Goal: Task Accomplishment & Management: Use online tool/utility

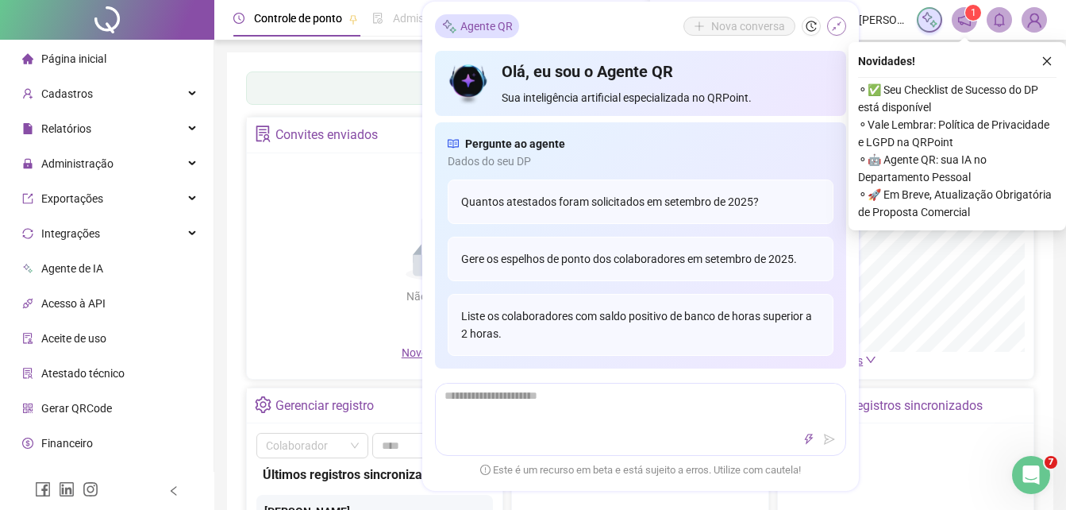
click at [831, 25] on icon "shrink" at bounding box center [836, 26] width 11 height 11
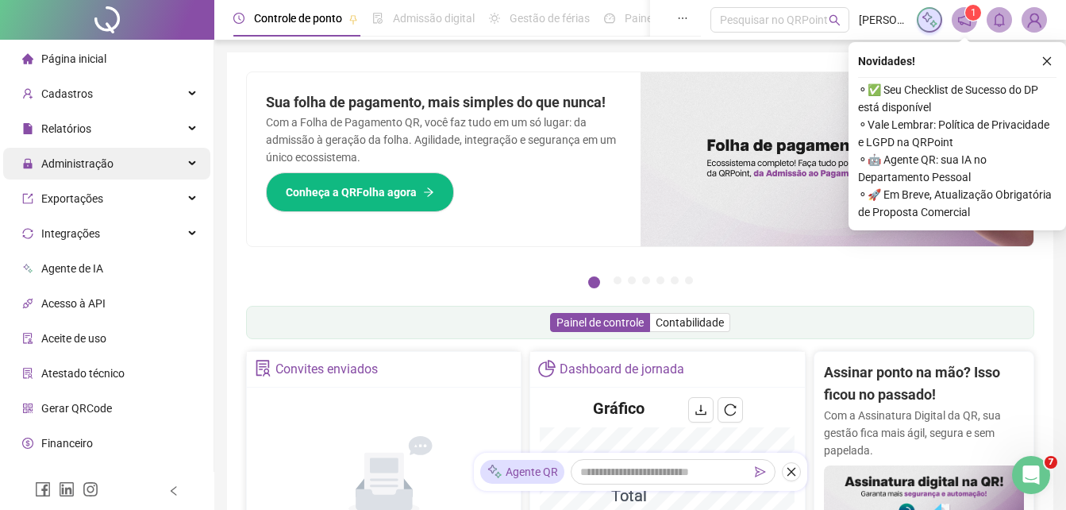
click at [78, 164] on span "Administração" at bounding box center [77, 163] width 72 height 13
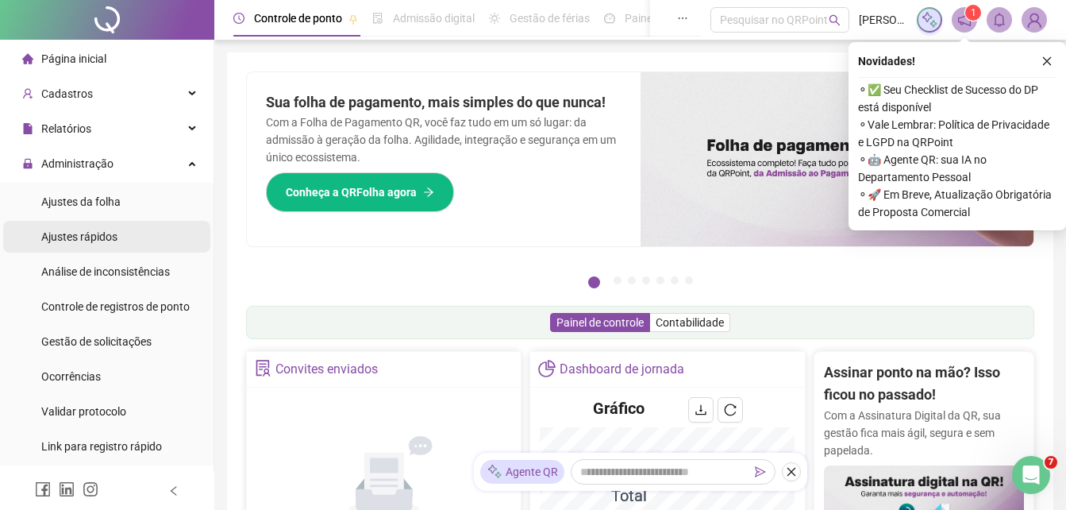
click at [89, 234] on span "Ajustes rápidos" at bounding box center [79, 236] width 76 height 13
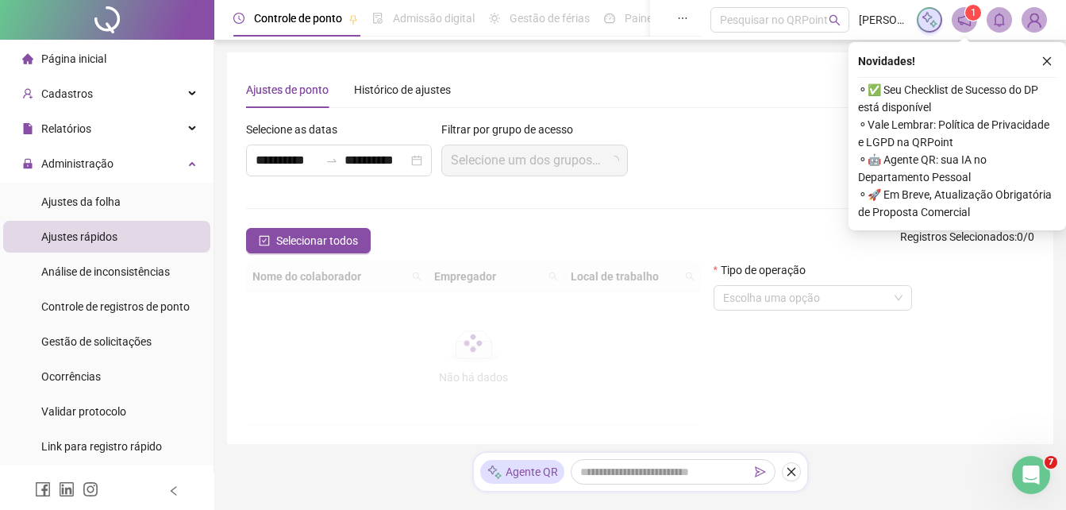
click at [71, 220] on ul "Ajustes da folha Ajustes rápidos Análise de inconsistências Controle de registr…" at bounding box center [107, 324] width 214 height 283
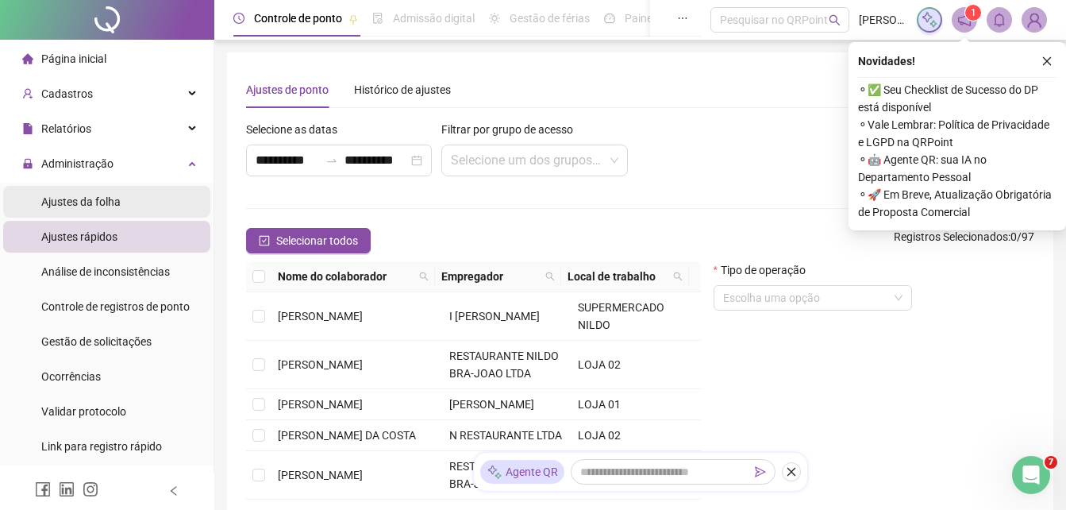
click at [79, 206] on span "Ajustes da folha" at bounding box center [80, 201] width 79 height 13
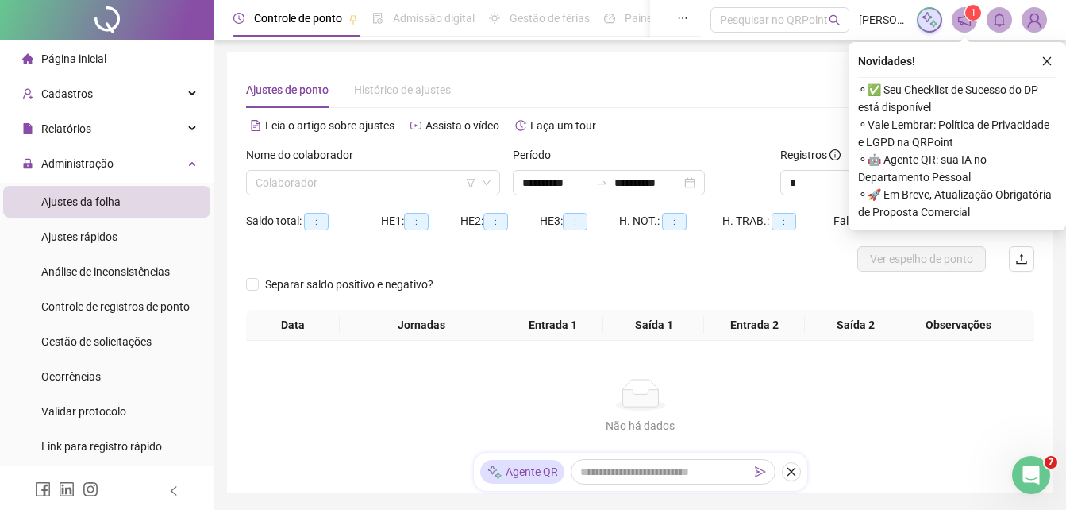
click at [356, 169] on div "Nome do colaborador" at bounding box center [373, 158] width 254 height 24
click at [356, 184] on input "search" at bounding box center [366, 183] width 221 height 24
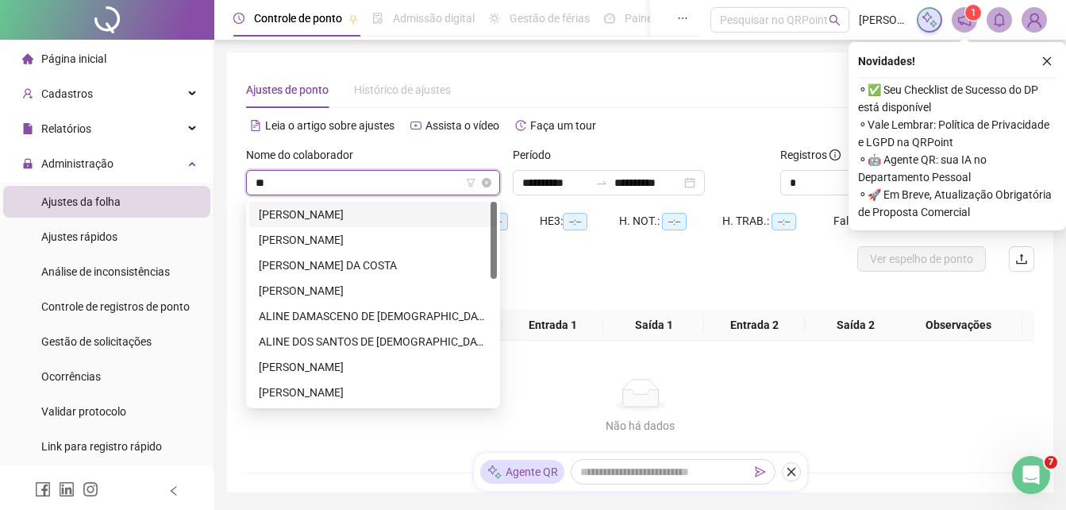
type input "***"
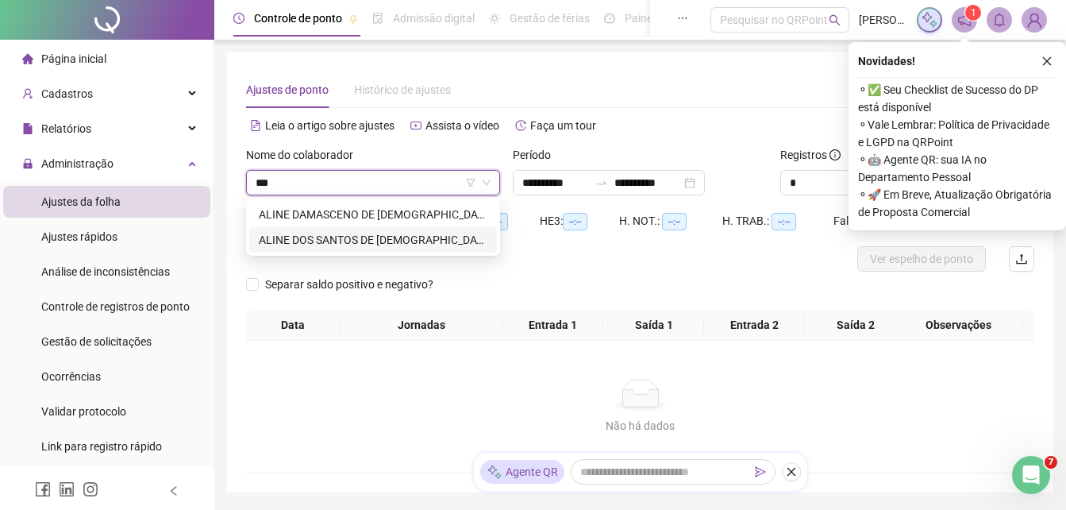
click at [352, 233] on div "ALINE DOS SANTOS DE [DEMOGRAPHIC_DATA]" at bounding box center [373, 239] width 229 height 17
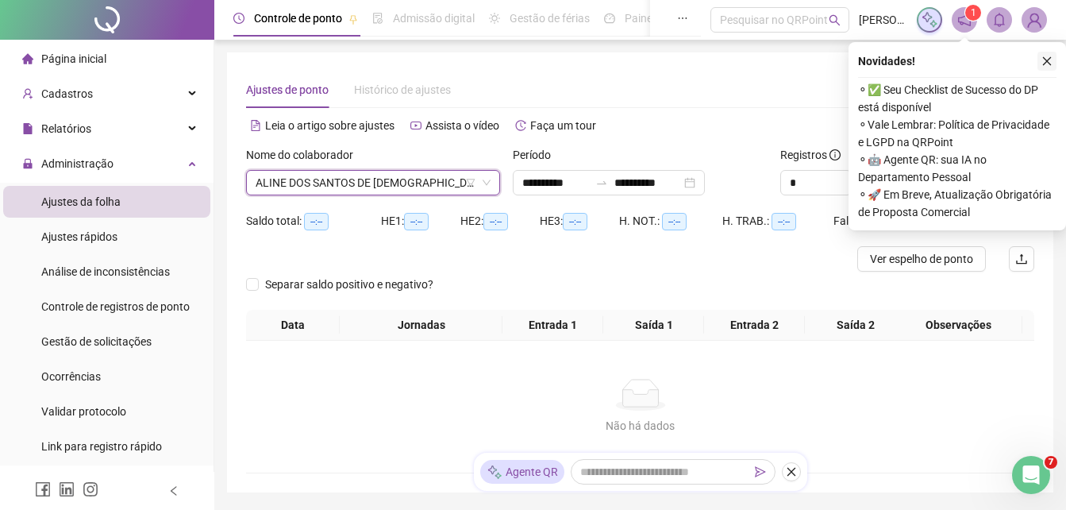
click at [1044, 58] on icon "close" at bounding box center [1047, 61] width 9 height 9
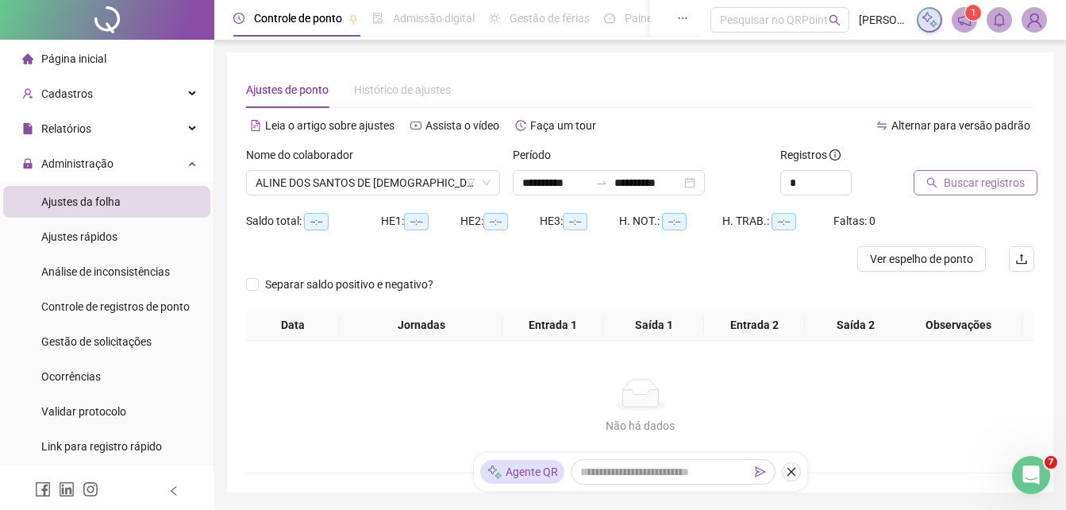
click at [1006, 182] on span "Buscar registros" at bounding box center [984, 182] width 81 height 17
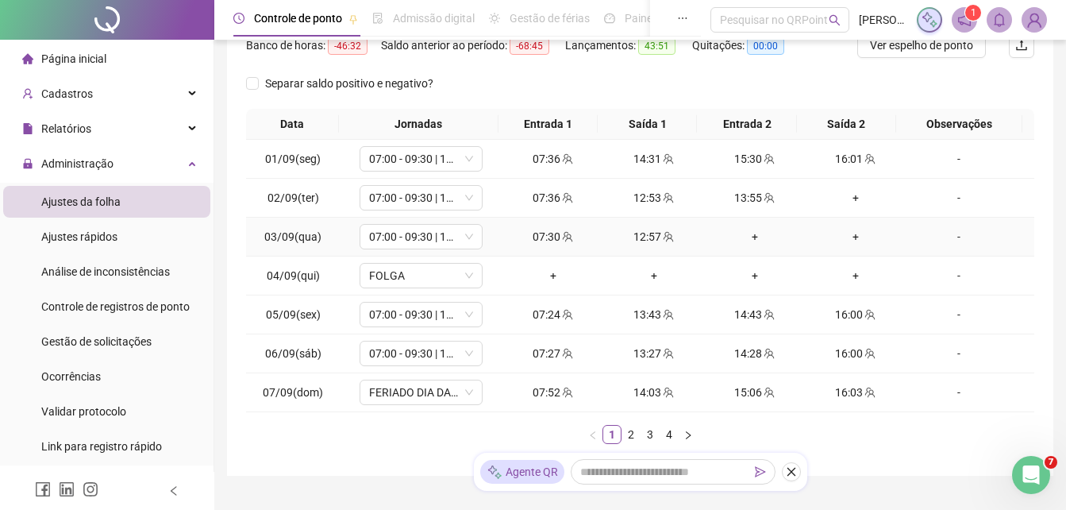
scroll to position [238, 0]
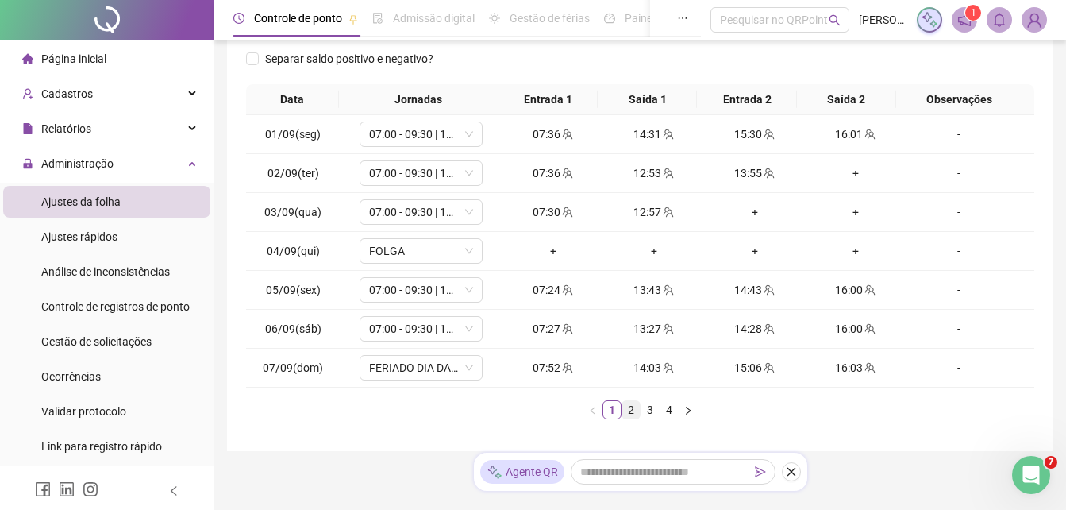
click at [630, 414] on link "2" at bounding box center [630, 409] width 17 height 17
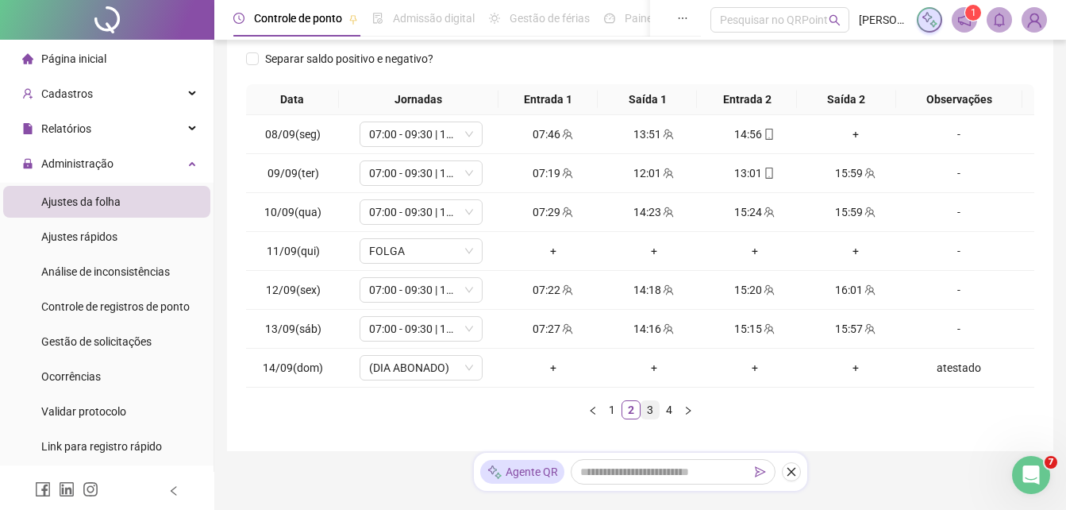
click at [651, 412] on link "3" at bounding box center [649, 409] width 17 height 17
click at [668, 412] on link "4" at bounding box center [668, 409] width 17 height 17
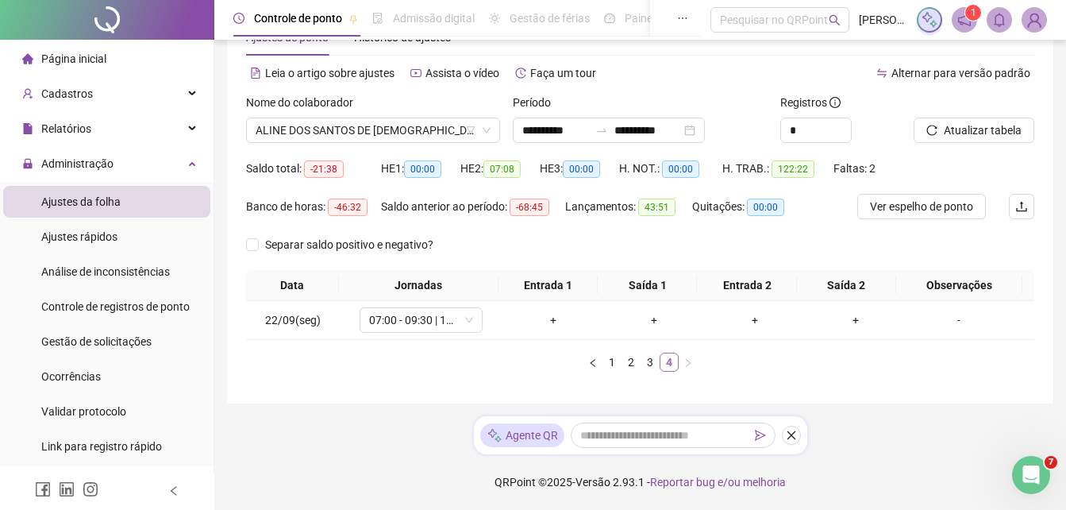
scroll to position [52, 0]
click at [575, 130] on input "**********" at bounding box center [555, 129] width 67 height 17
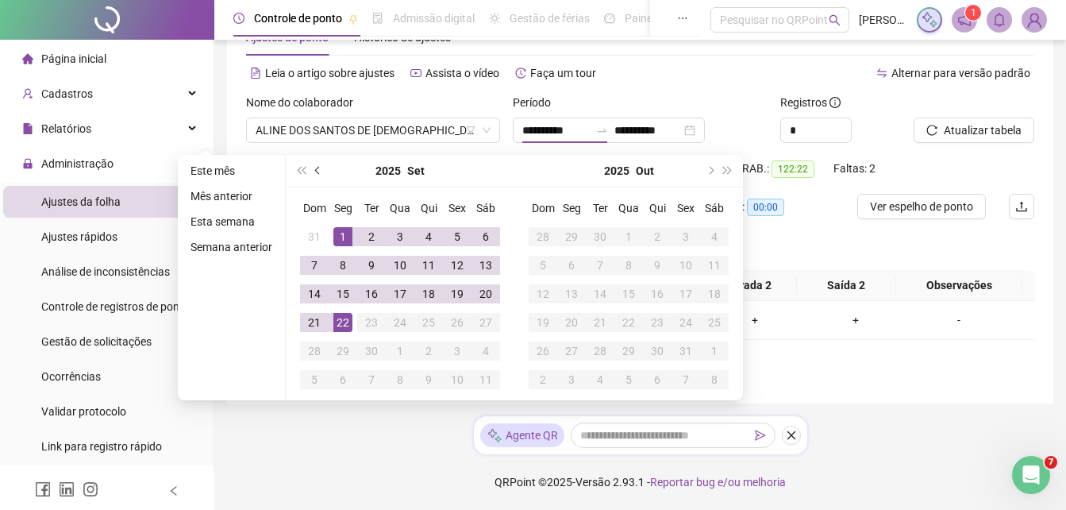
click at [322, 168] on button "prev-year" at bounding box center [318, 171] width 17 height 32
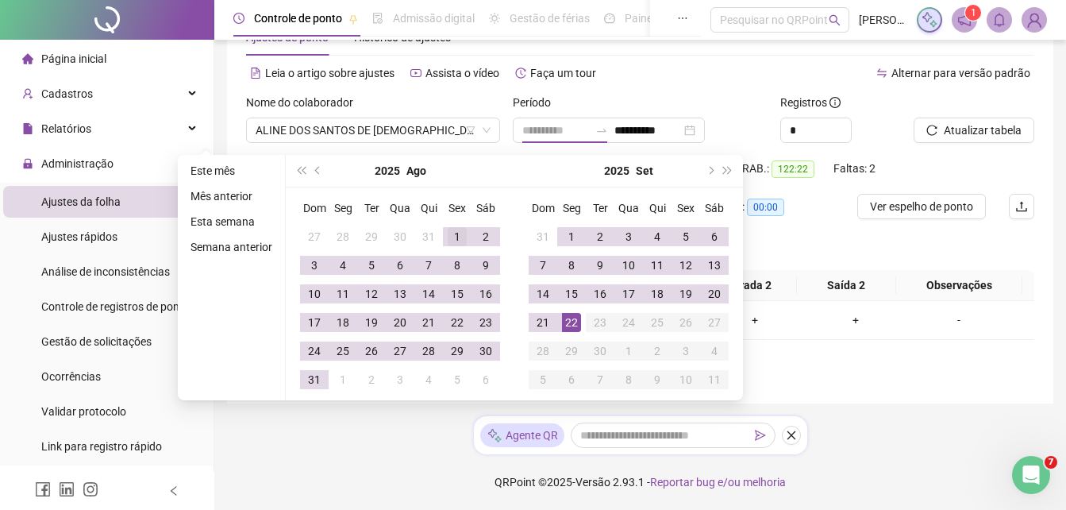
type input "**********"
click at [456, 229] on div "1" at bounding box center [457, 236] width 19 height 19
type input "**********"
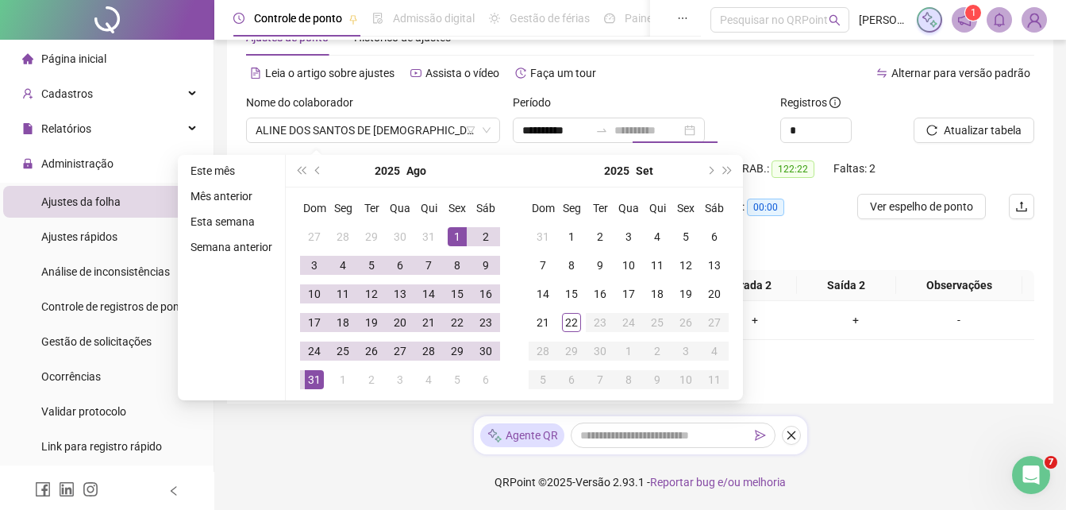
click at [314, 379] on div "31" at bounding box center [314, 379] width 19 height 19
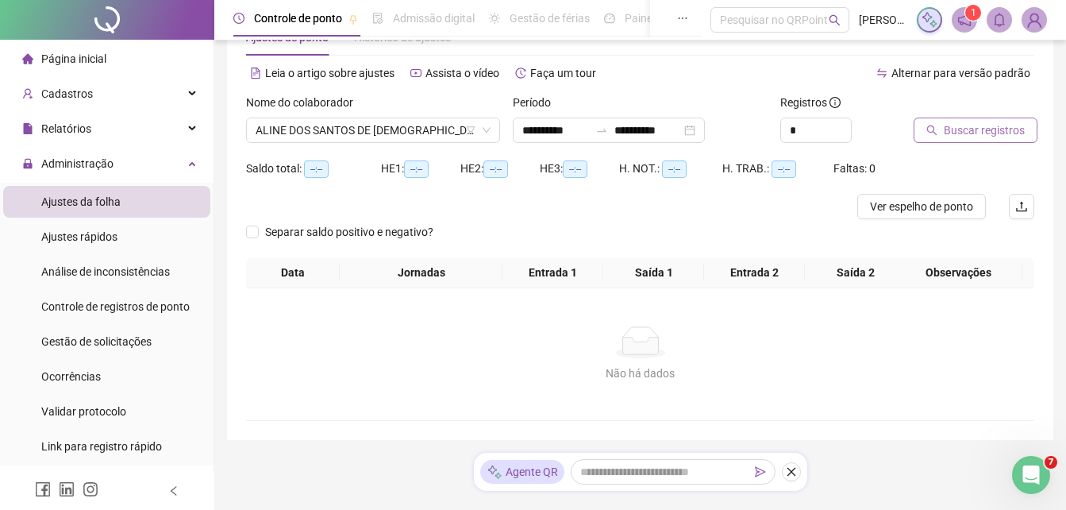
click at [963, 130] on span "Buscar registros" at bounding box center [984, 129] width 81 height 17
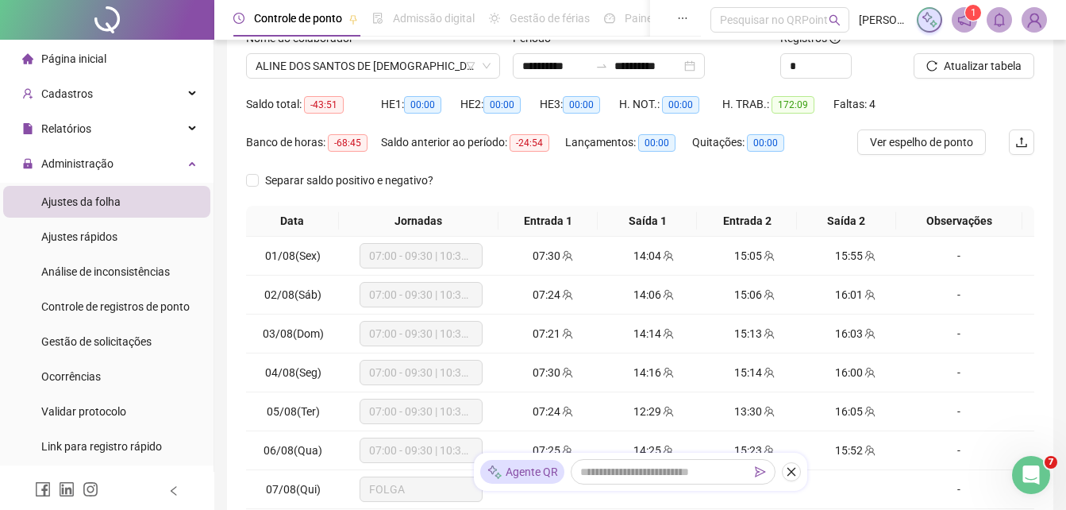
scroll to position [211, 0]
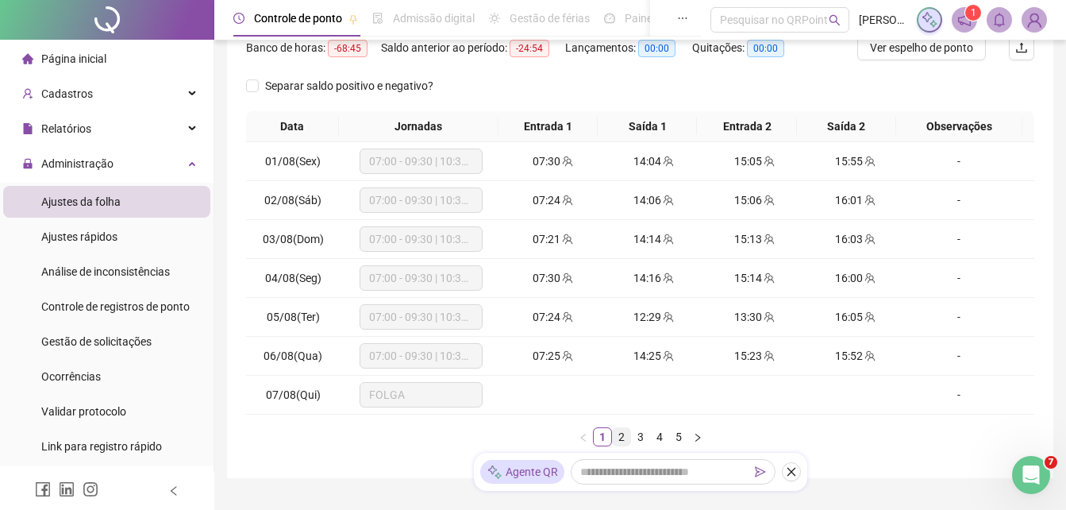
click at [624, 437] on link "2" at bounding box center [621, 436] width 17 height 17
click at [644, 439] on link "3" at bounding box center [640, 436] width 17 height 17
click at [659, 441] on link "4" at bounding box center [659, 436] width 17 height 17
click at [677, 442] on link "5" at bounding box center [678, 436] width 17 height 17
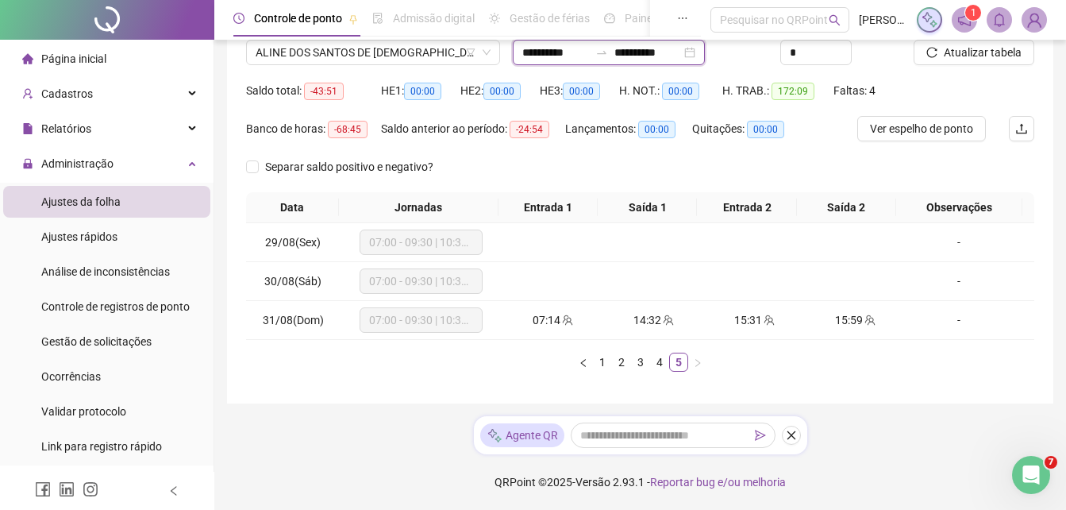
click at [561, 50] on input "**********" at bounding box center [555, 52] width 67 height 17
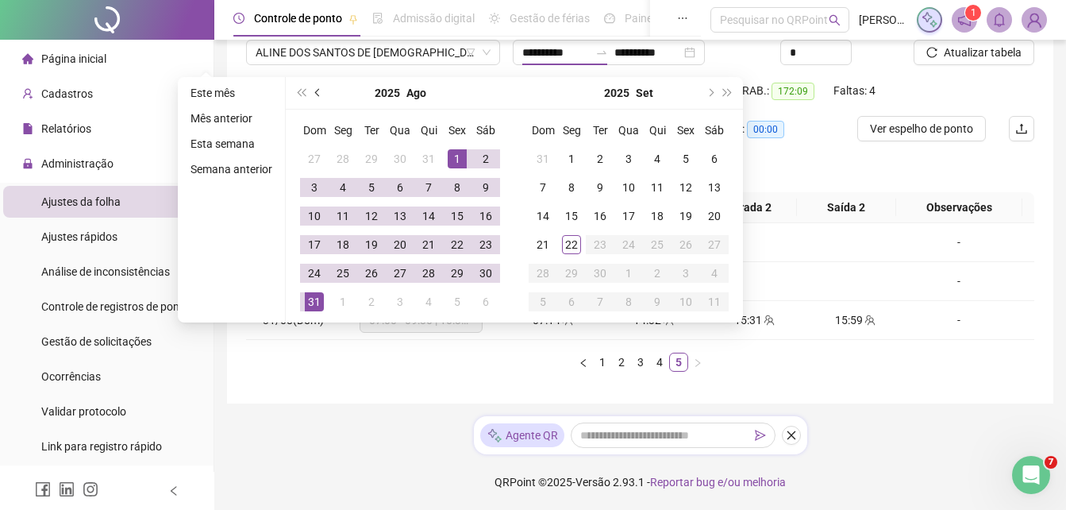
click at [322, 91] on button "prev-year" at bounding box center [318, 93] width 17 height 32
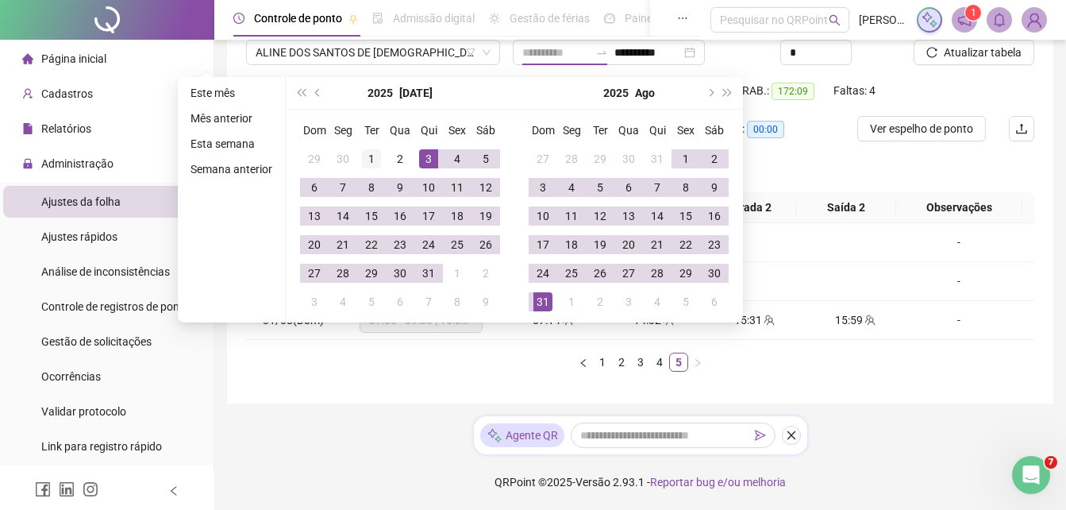
type input "**********"
click at [366, 155] on div "1" at bounding box center [371, 158] width 19 height 19
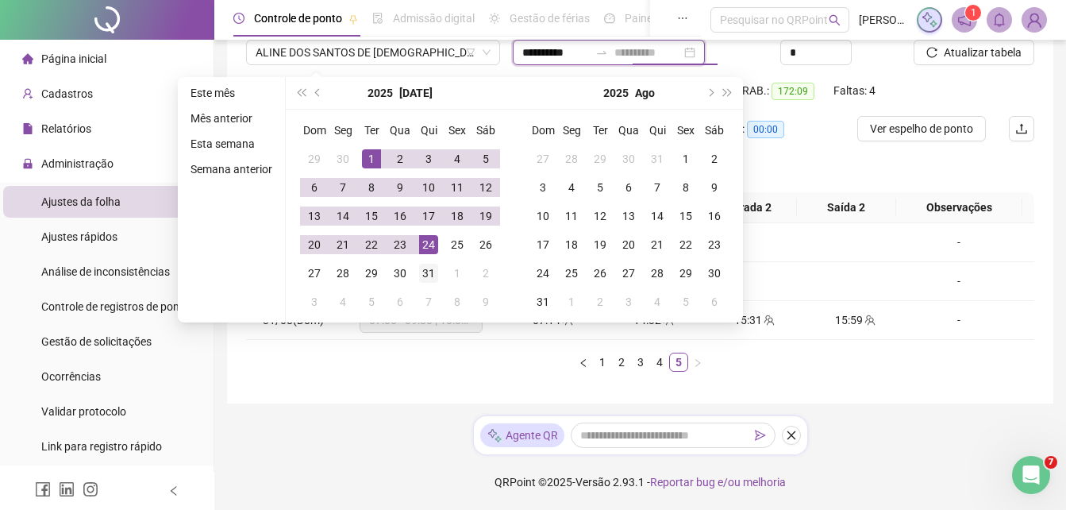
type input "**********"
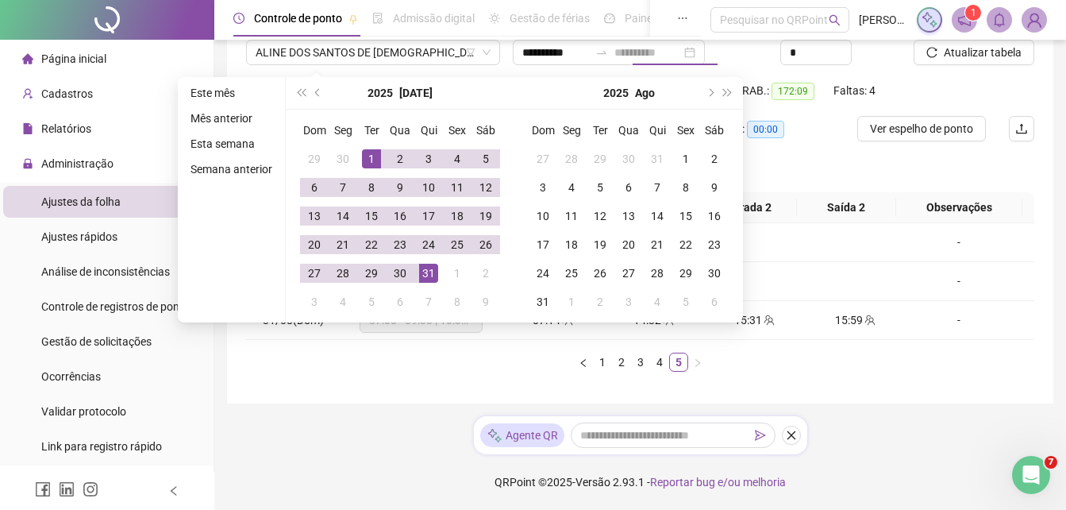
click at [423, 275] on div "31" at bounding box center [428, 273] width 19 height 19
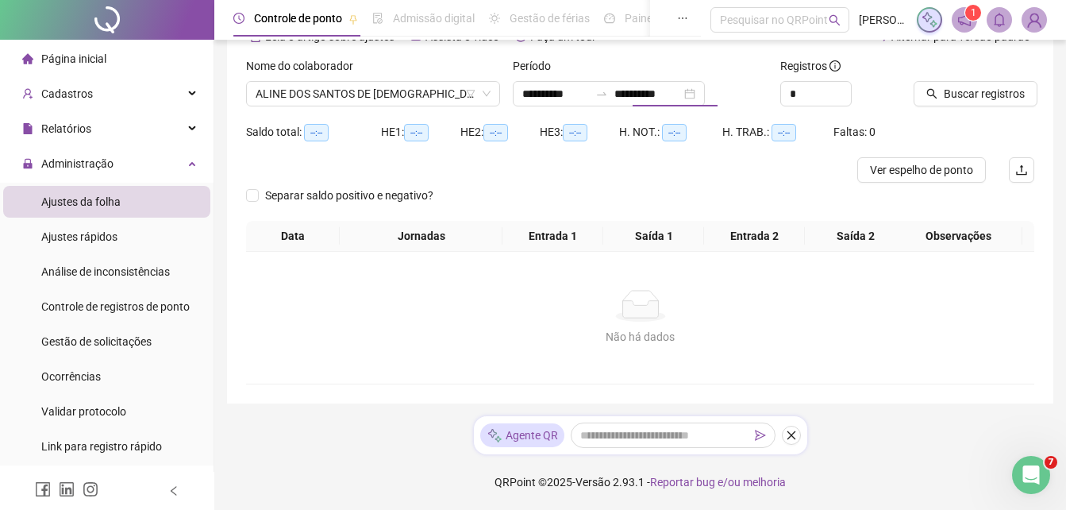
scroll to position [89, 0]
click at [976, 93] on span "Buscar registros" at bounding box center [984, 93] width 81 height 17
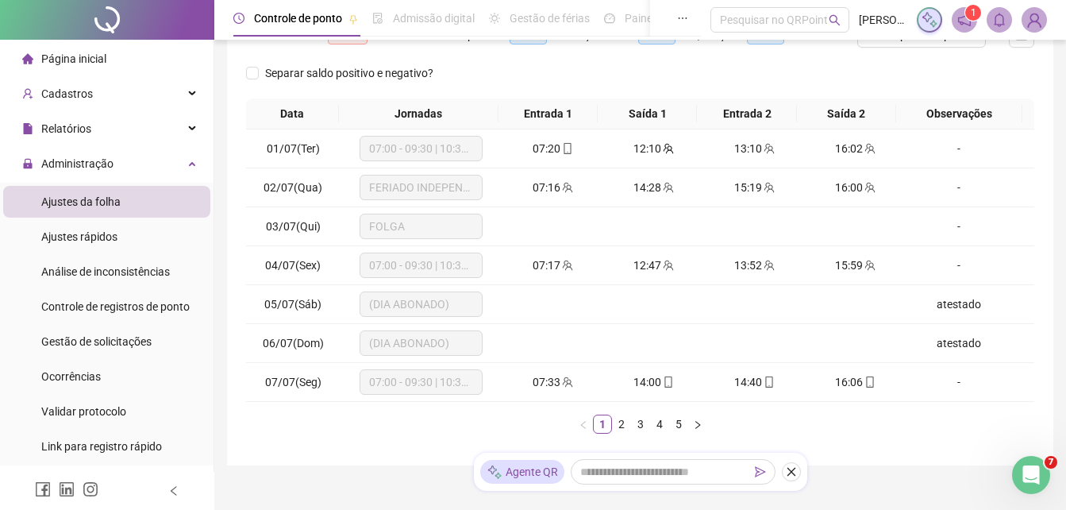
scroll to position [248, 0]
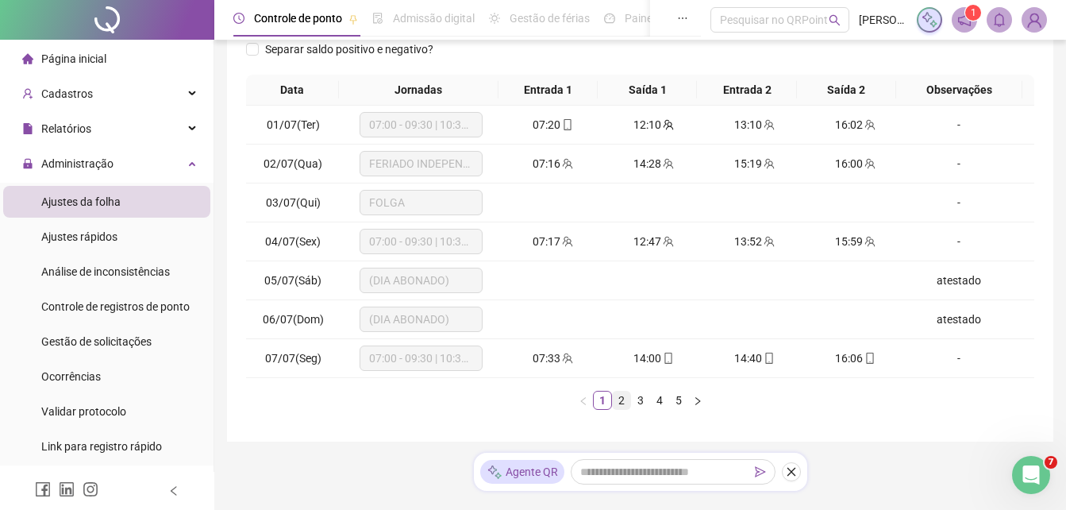
click at [620, 400] on link "2" at bounding box center [621, 399] width 17 height 17
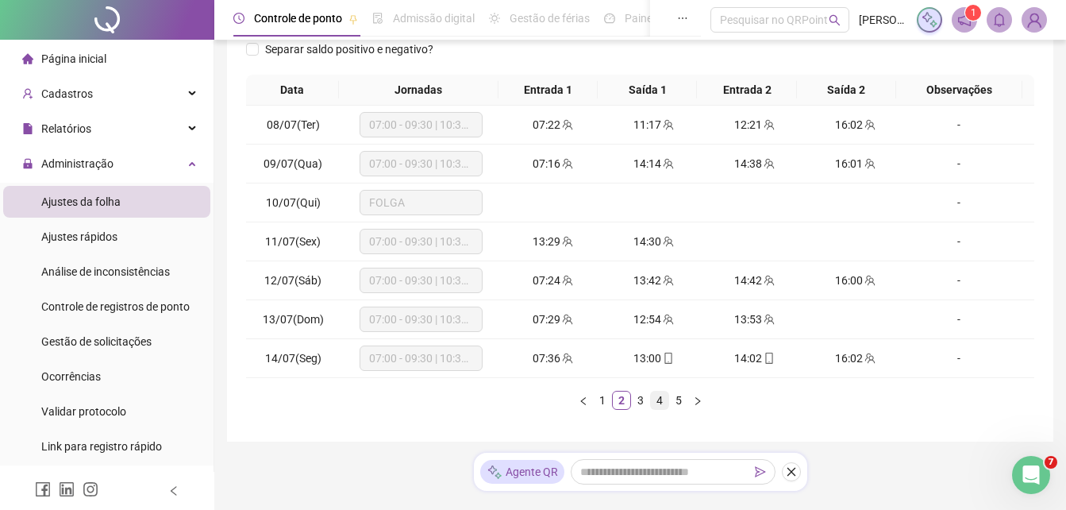
click at [649, 405] on link "3" at bounding box center [640, 399] width 17 height 17
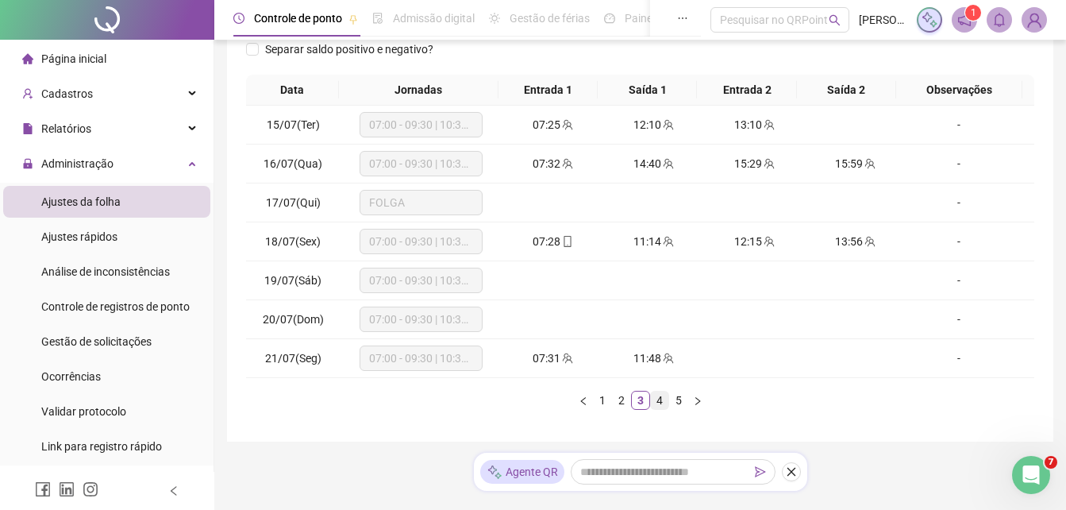
click at [668, 404] on link "4" at bounding box center [659, 399] width 17 height 17
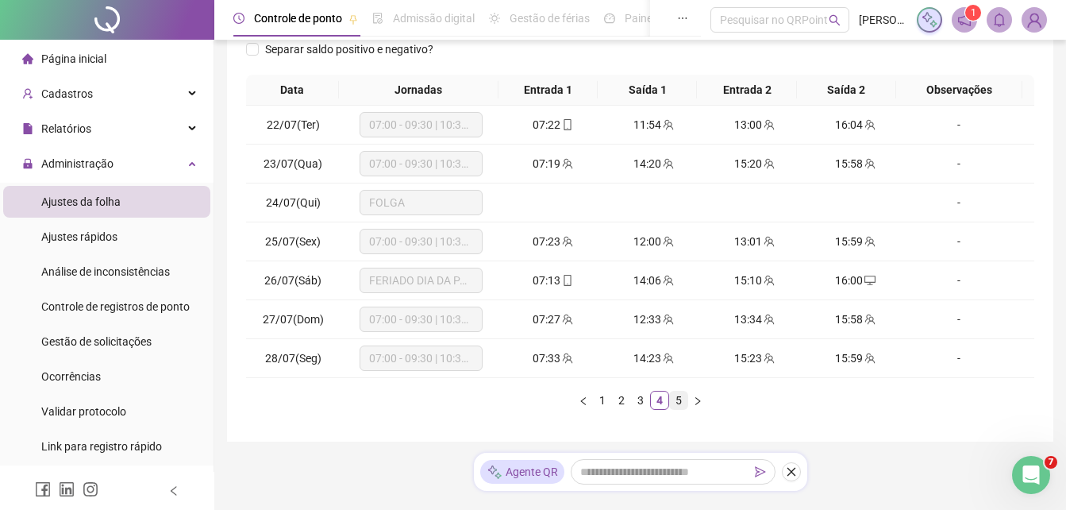
click at [678, 406] on link "5" at bounding box center [678, 399] width 17 height 17
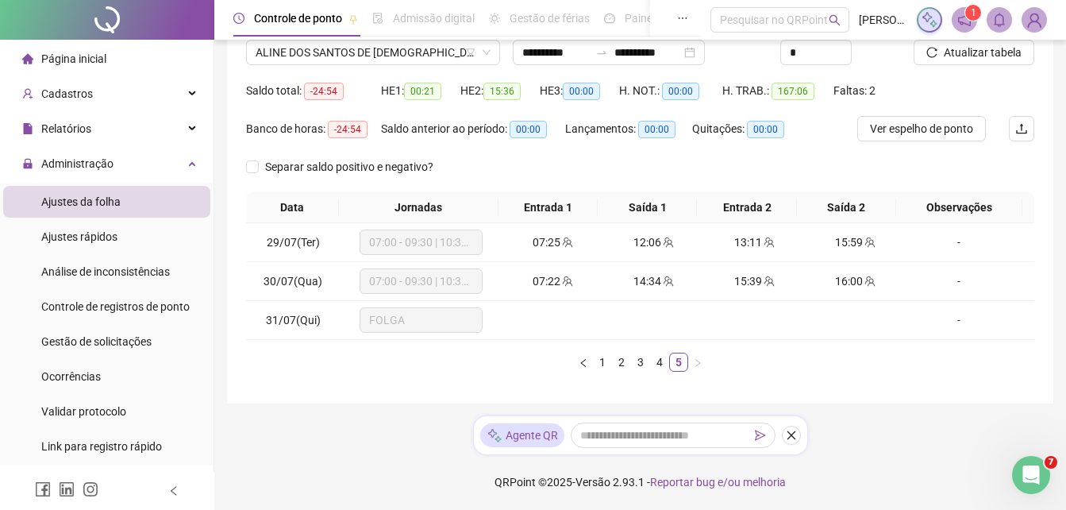
scroll to position [51, 0]
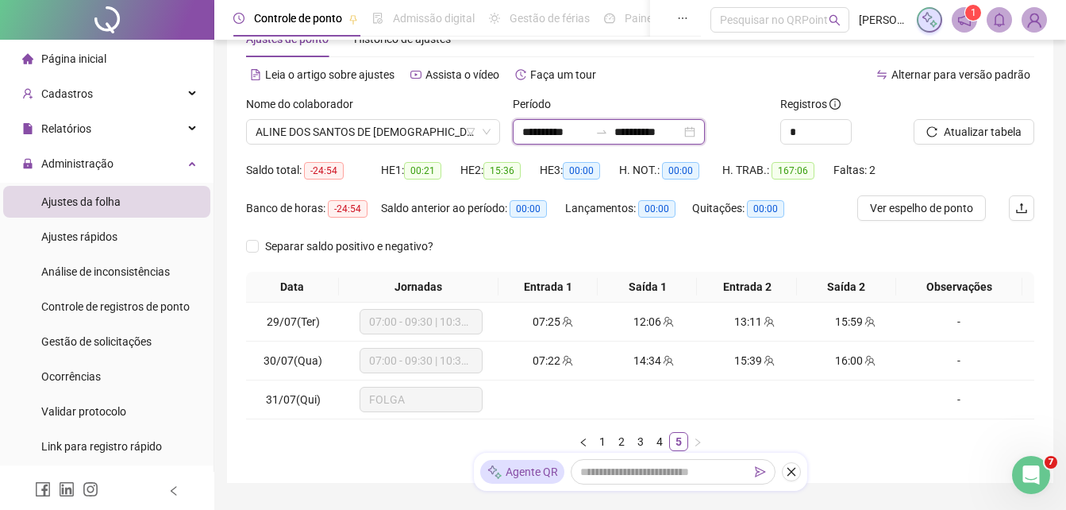
click at [568, 133] on input "**********" at bounding box center [555, 131] width 67 height 17
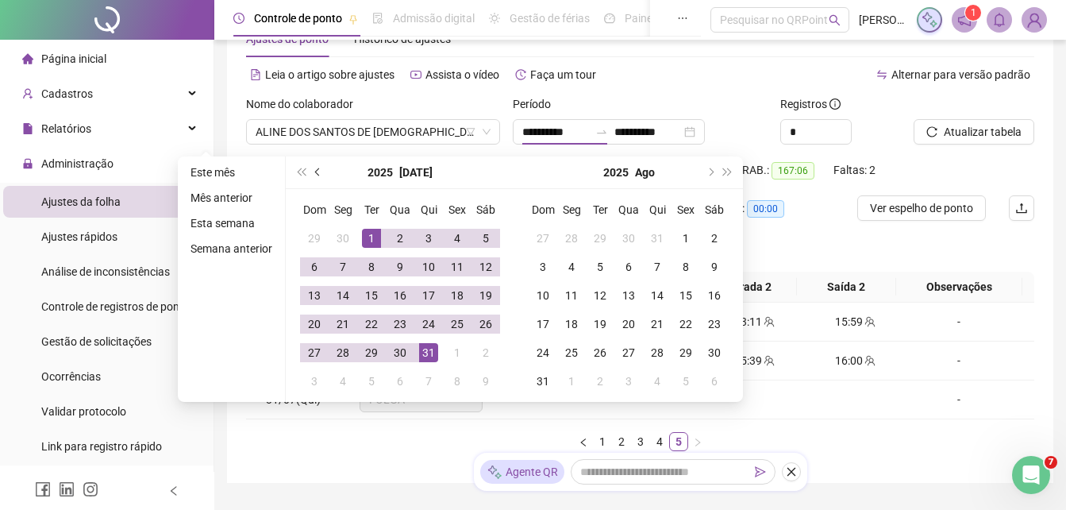
click at [318, 170] on span "prev-year" at bounding box center [319, 172] width 8 height 8
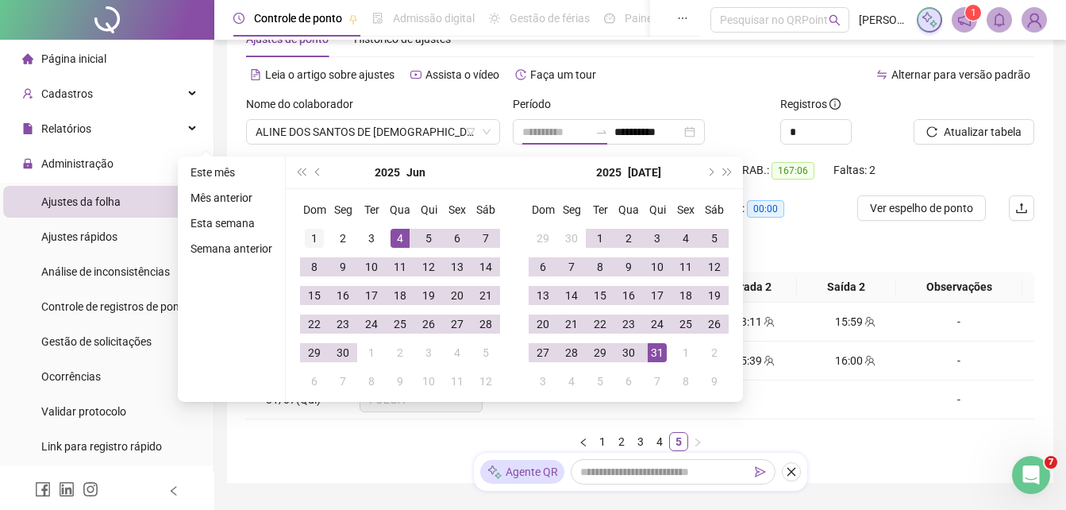
type input "**********"
click at [311, 237] on div "1" at bounding box center [314, 238] width 19 height 19
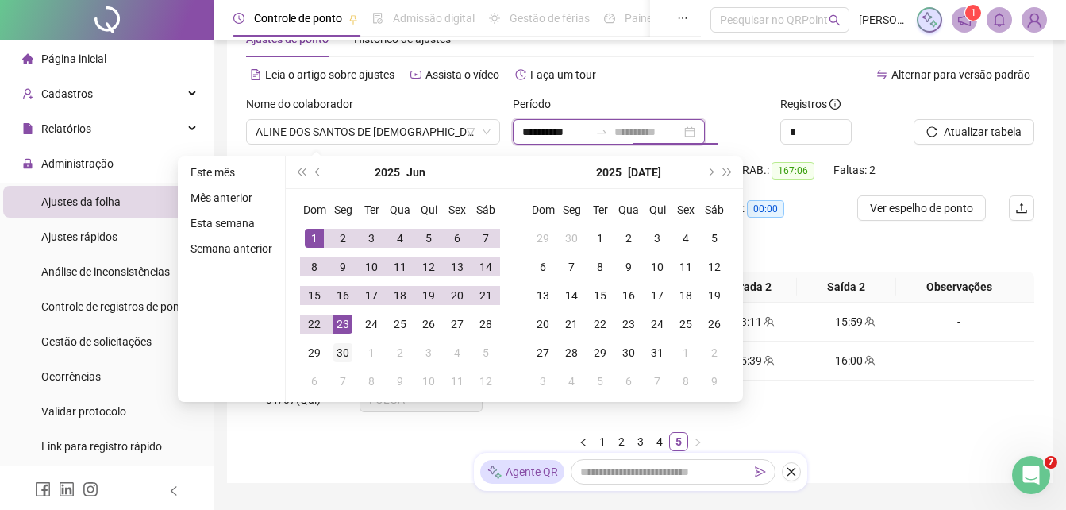
type input "**********"
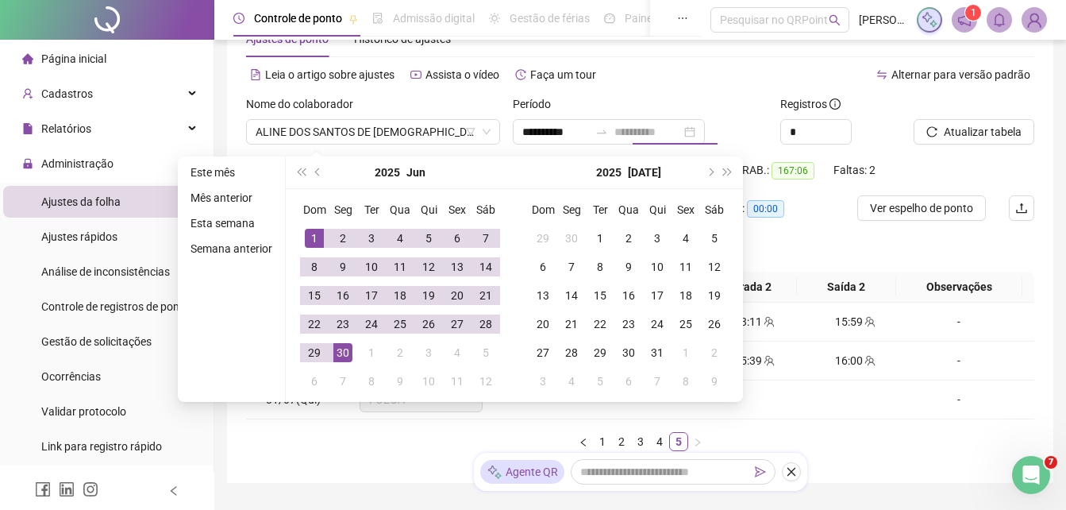
click at [341, 347] on div "30" at bounding box center [342, 352] width 19 height 19
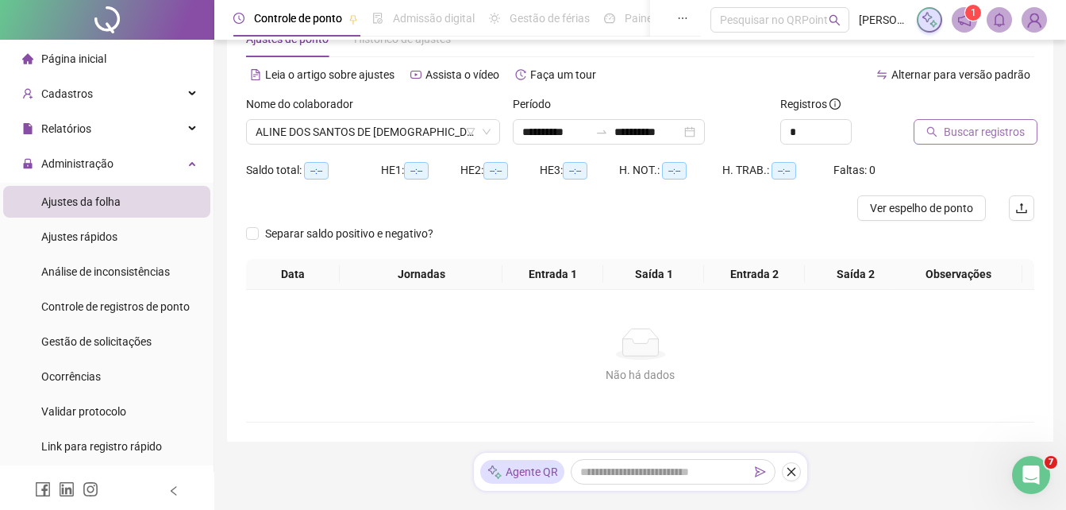
click at [961, 125] on span "Buscar registros" at bounding box center [984, 131] width 81 height 17
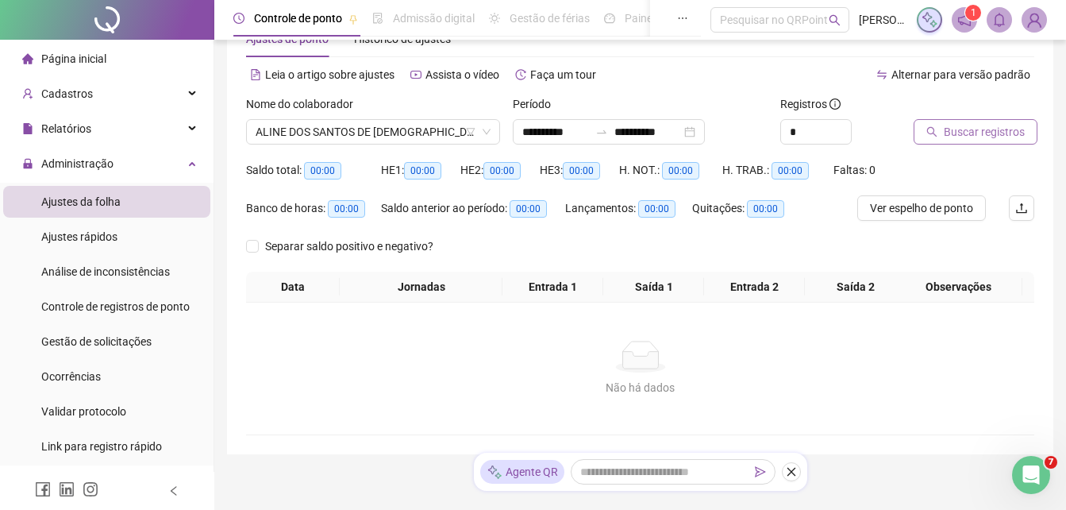
click at [983, 124] on span "Buscar registros" at bounding box center [984, 131] width 81 height 17
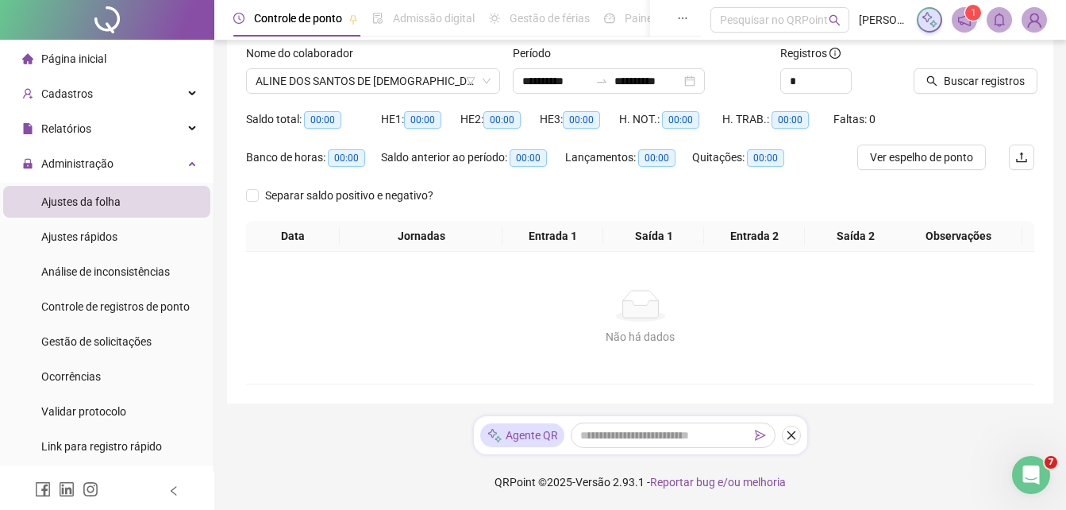
click at [92, 64] on span "Página inicial" at bounding box center [73, 58] width 65 height 13
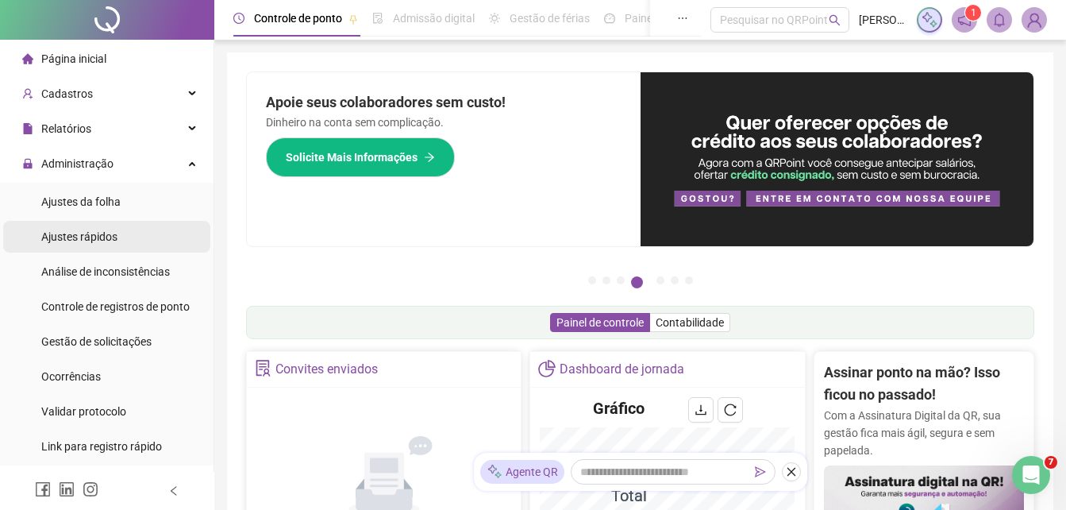
click at [91, 226] on div "Ajustes rápidos" at bounding box center [79, 237] width 76 height 32
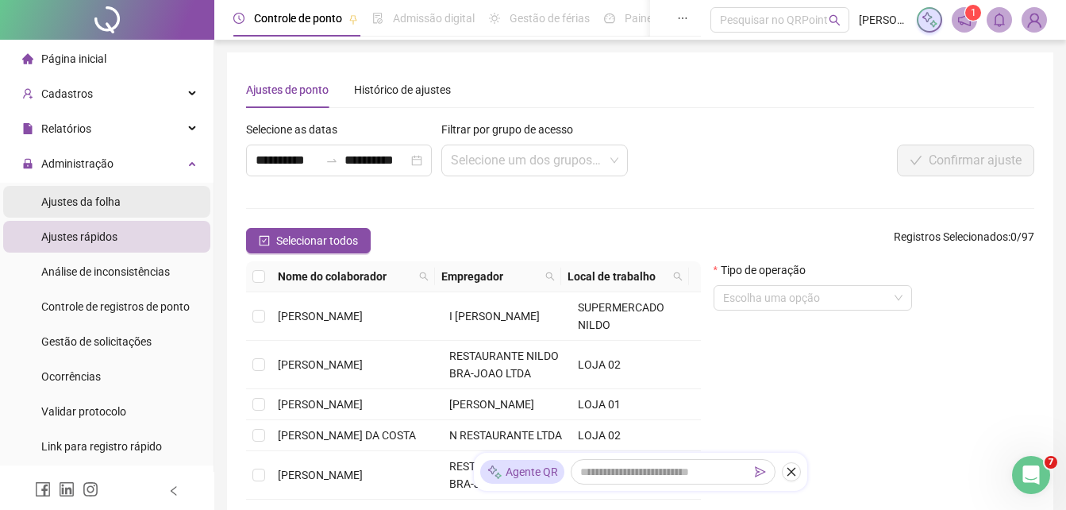
click at [113, 200] on span "Ajustes da folha" at bounding box center [80, 201] width 79 height 13
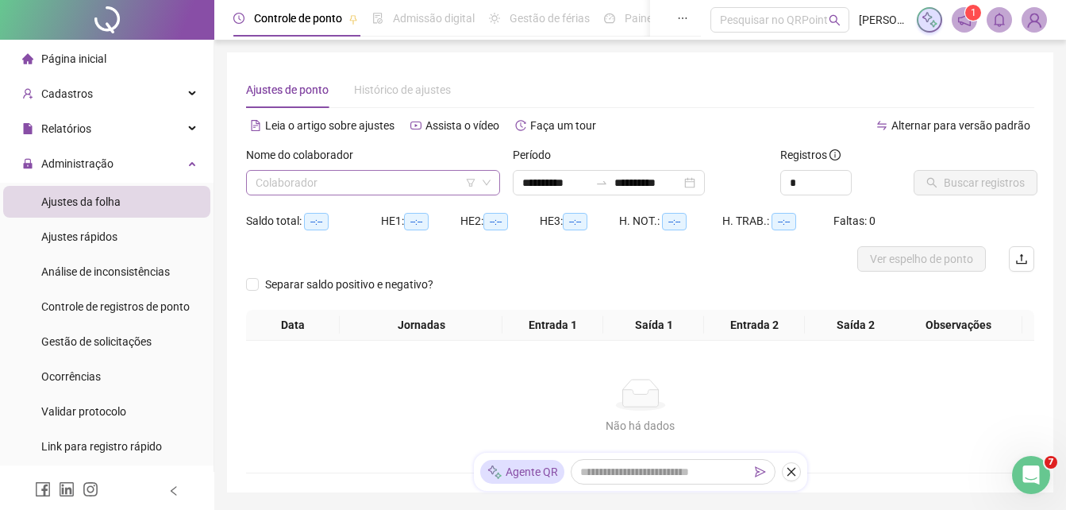
click at [360, 182] on input "search" at bounding box center [366, 183] width 221 height 24
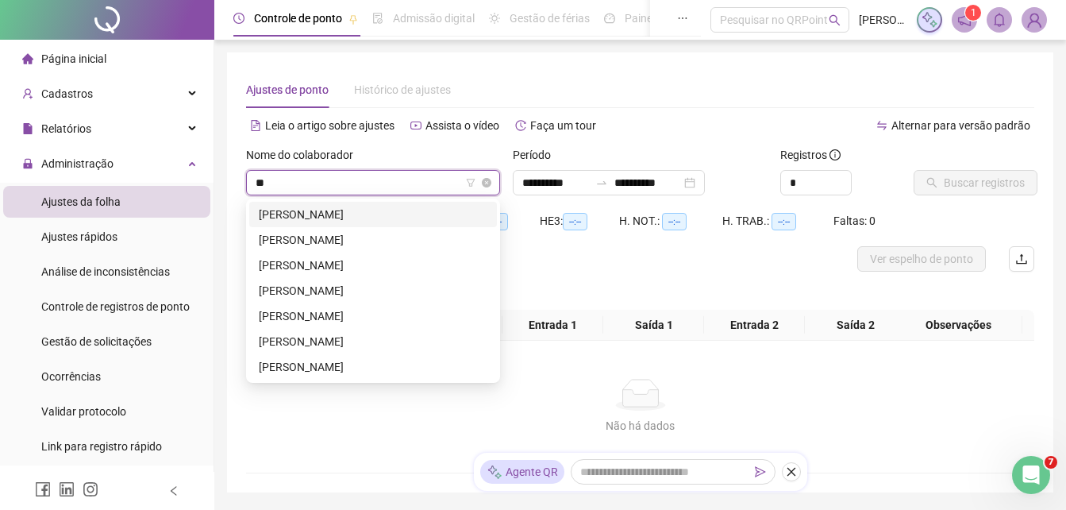
type input "***"
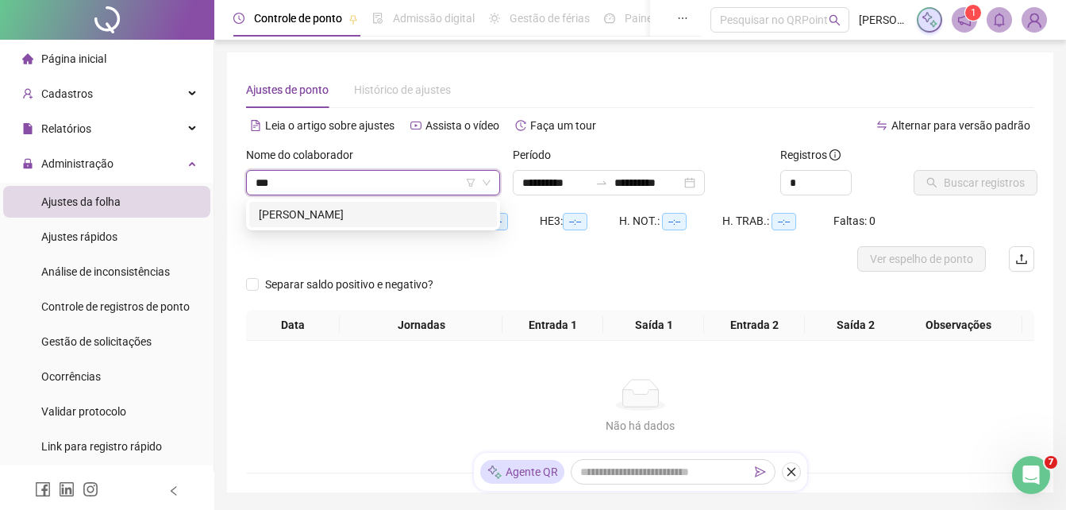
click at [340, 212] on div "[PERSON_NAME]" at bounding box center [373, 214] width 229 height 17
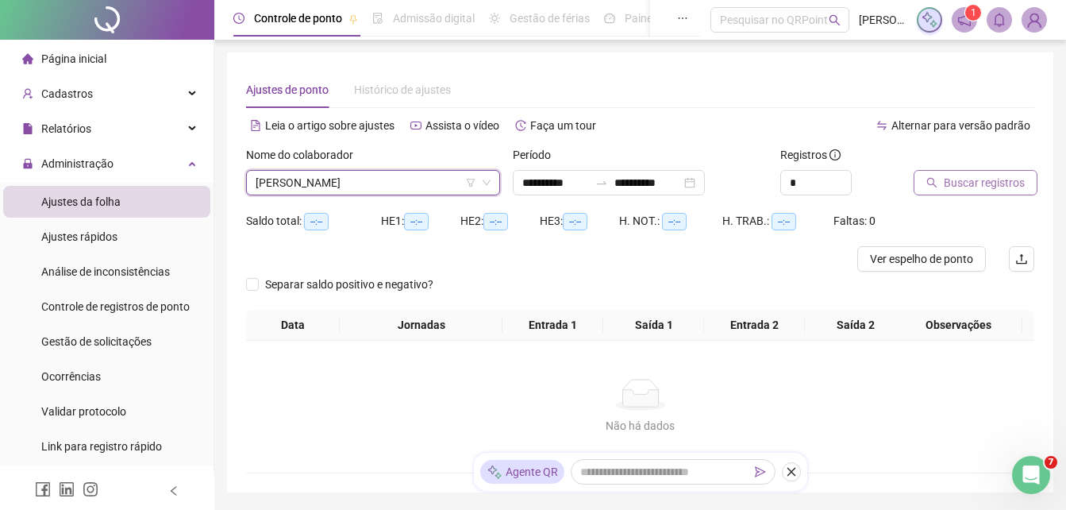
click at [967, 188] on span "Buscar registros" at bounding box center [984, 182] width 81 height 17
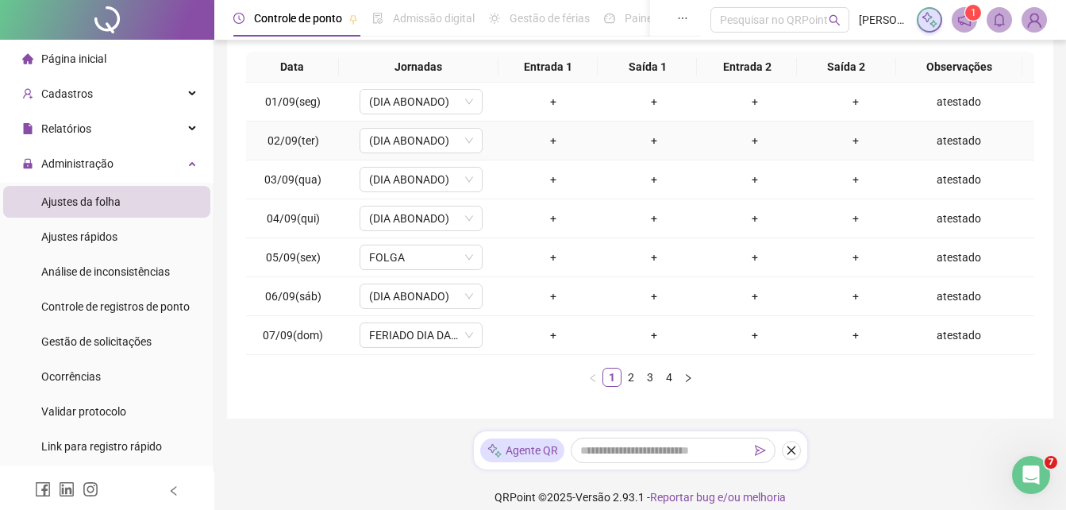
scroll to position [286, 0]
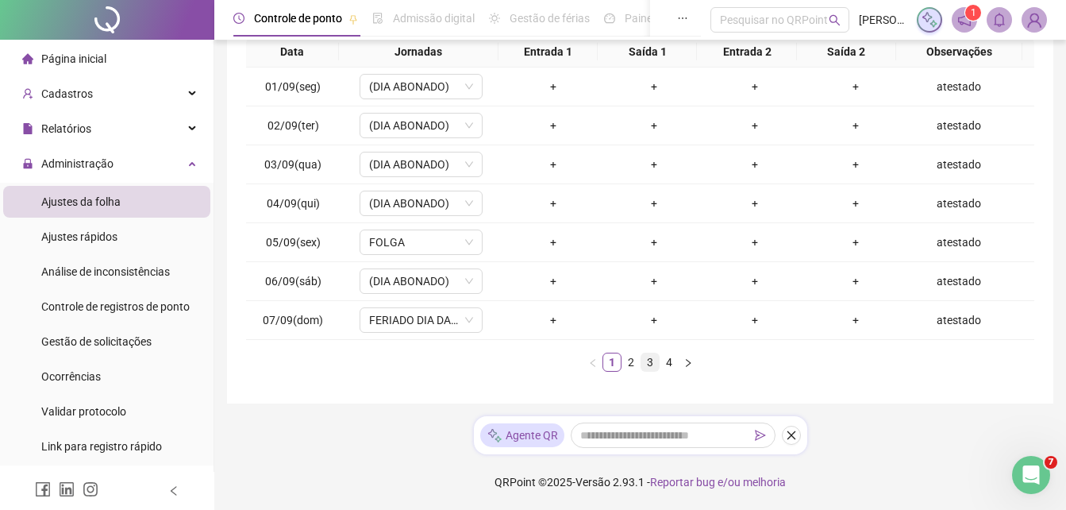
click at [651, 365] on link "3" at bounding box center [649, 361] width 17 height 17
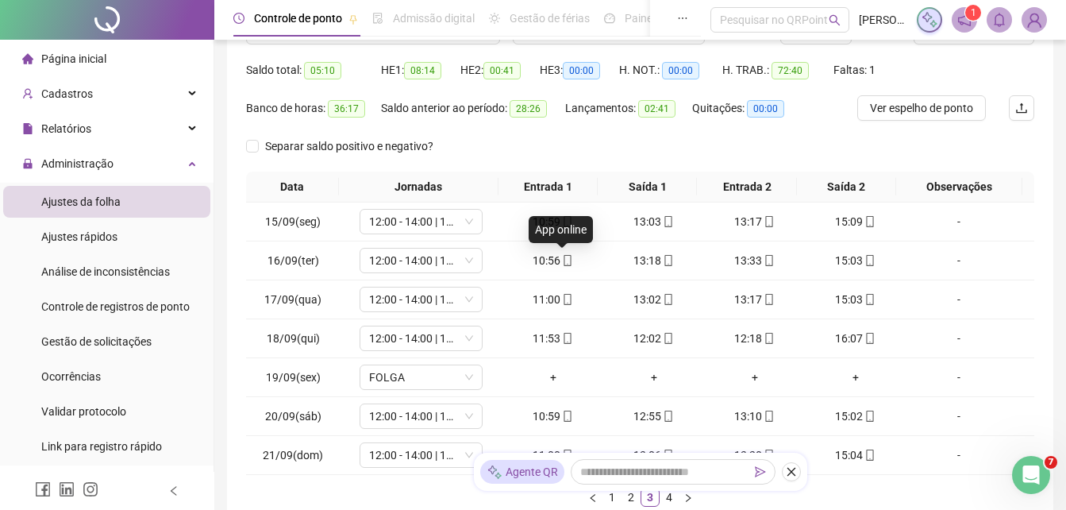
scroll to position [0, 0]
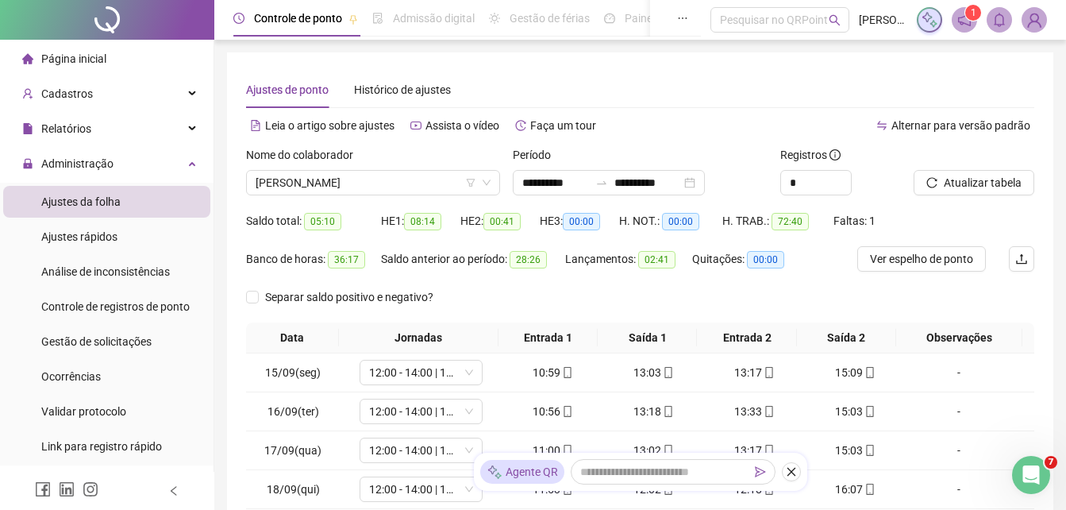
click at [83, 48] on div "Página inicial" at bounding box center [64, 59] width 84 height 32
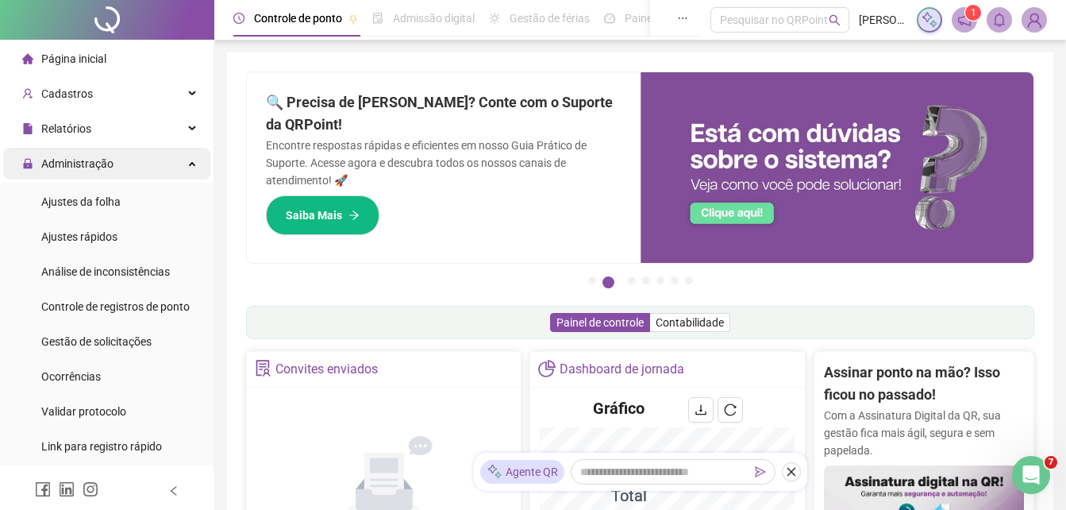
click at [174, 163] on div "Administração" at bounding box center [106, 164] width 207 height 32
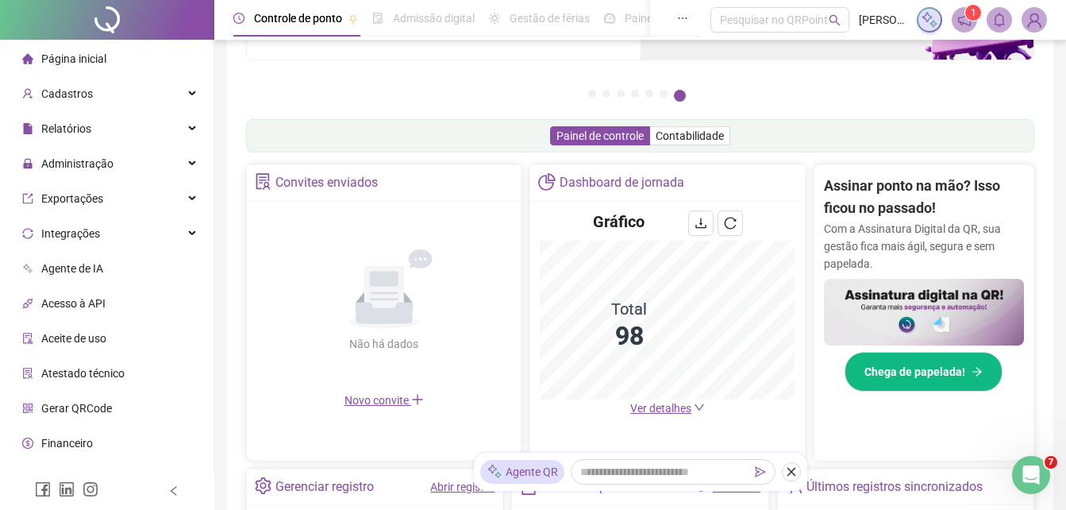
scroll to position [238, 0]
